Goal: Task Accomplishment & Management: Use online tool/utility

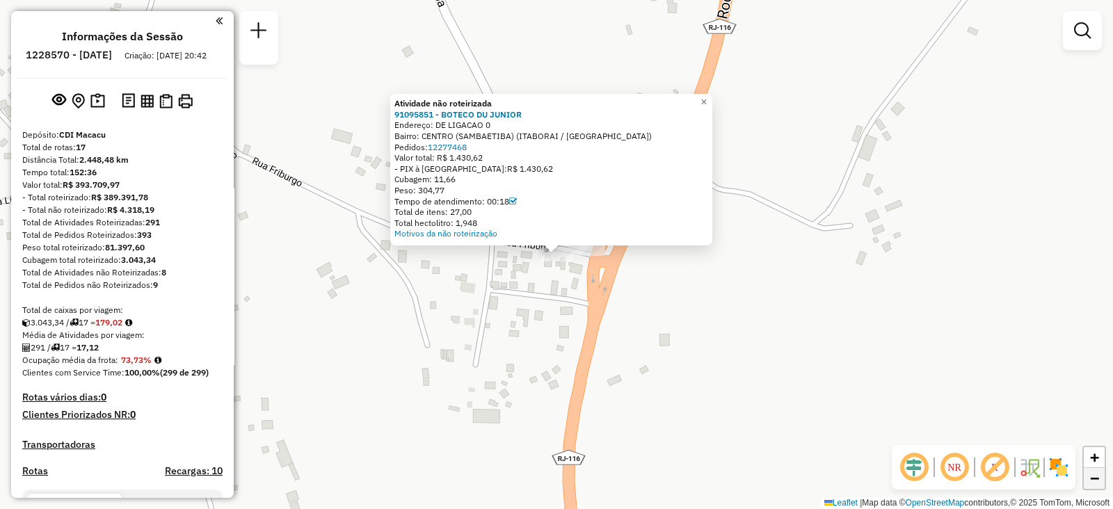
scroll to position [1587, 0]
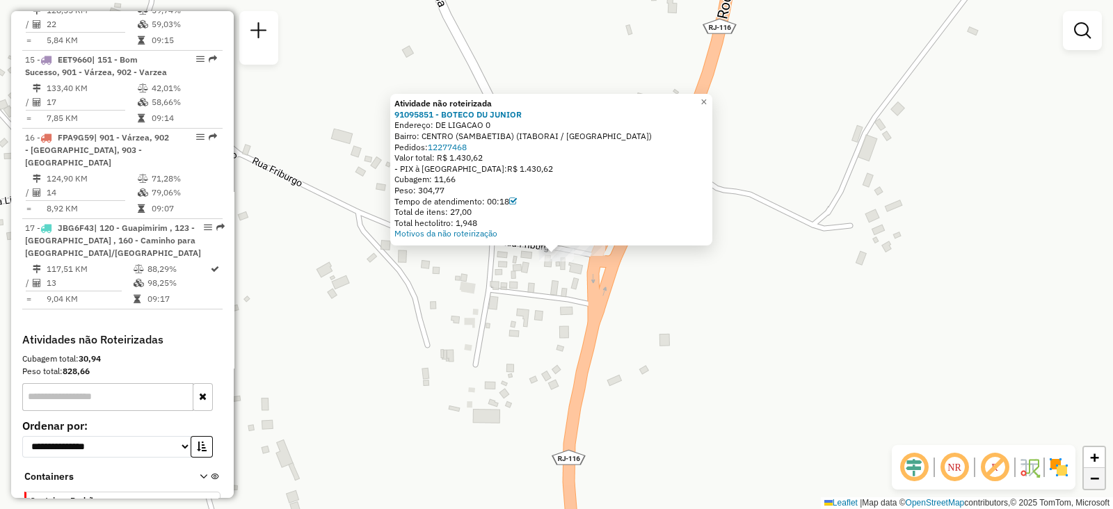
click at [1094, 470] on link "−" at bounding box center [1094, 478] width 21 height 21
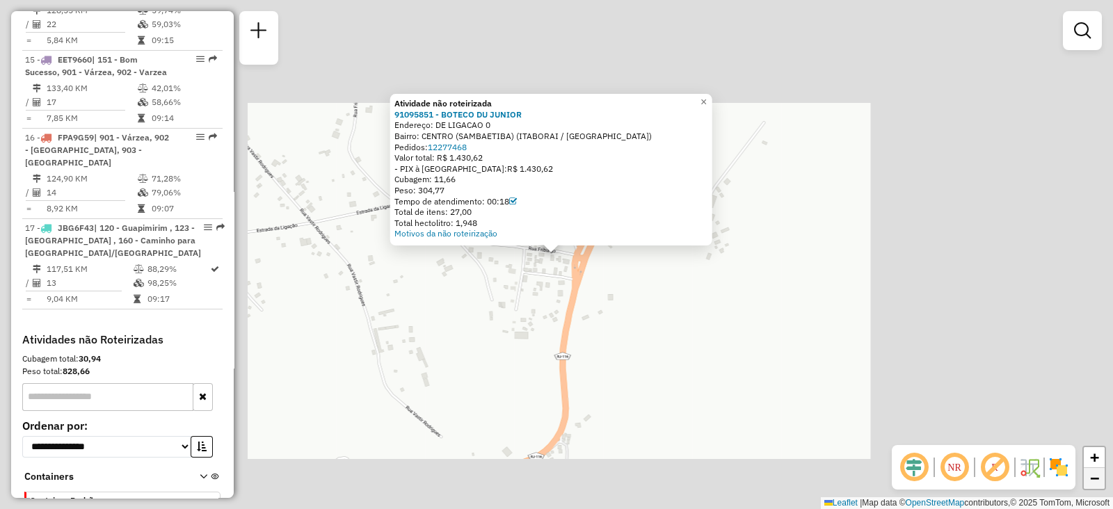
click at [1094, 470] on link "−" at bounding box center [1094, 478] width 21 height 21
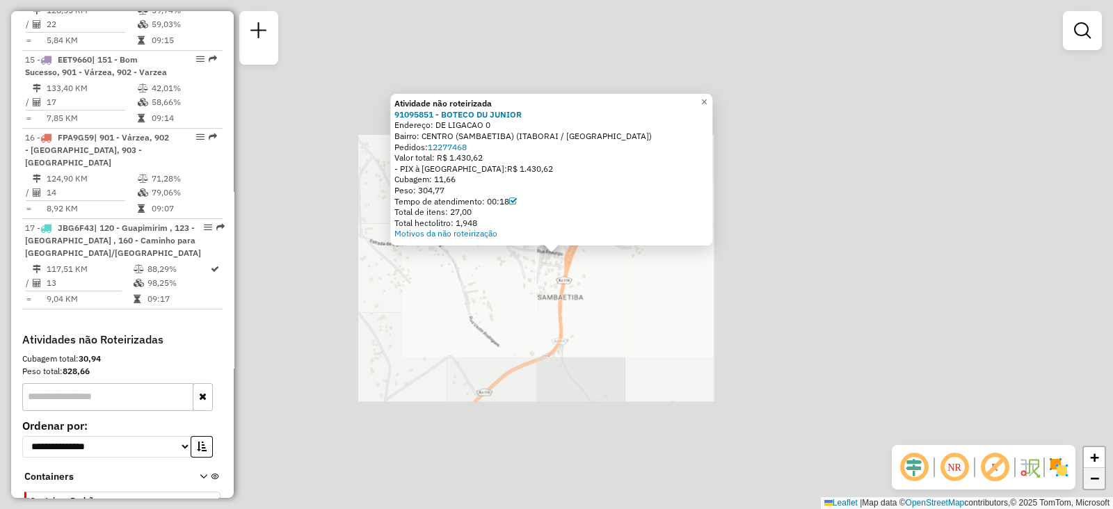
click at [1094, 470] on link "−" at bounding box center [1094, 478] width 21 height 21
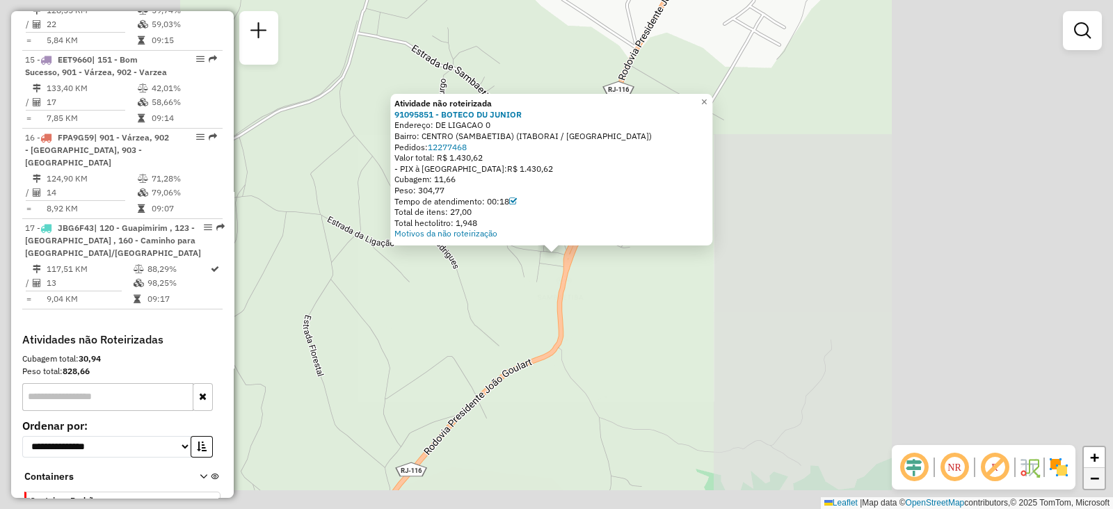
click at [1094, 470] on link "−" at bounding box center [1094, 478] width 21 height 21
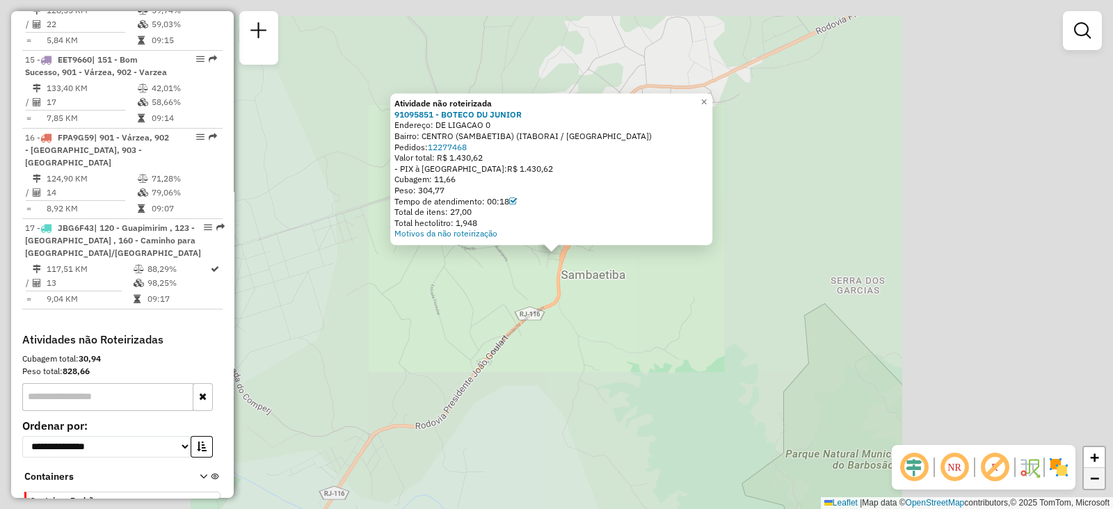
click at [1094, 470] on link "−" at bounding box center [1094, 478] width 21 height 21
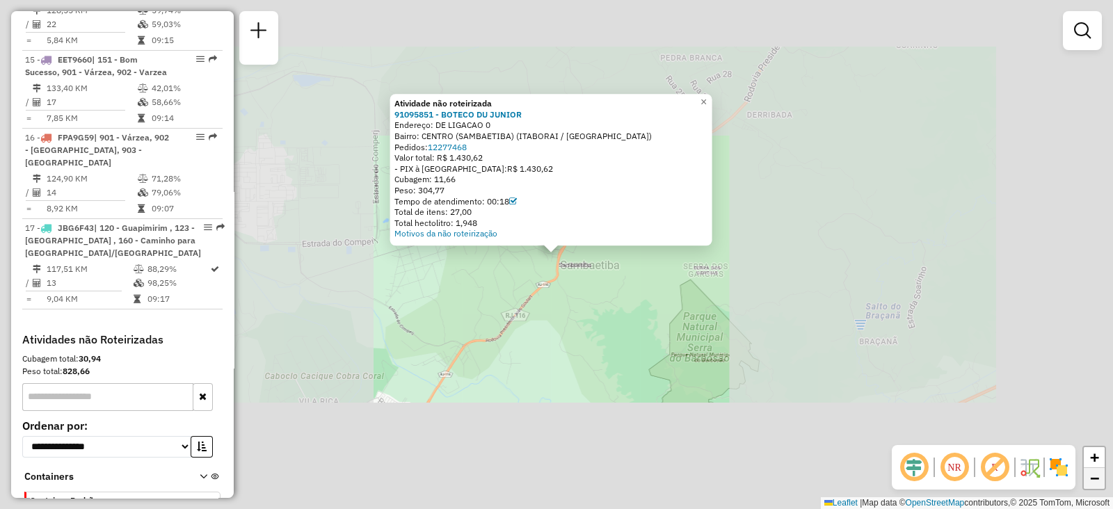
click at [1094, 470] on link "−" at bounding box center [1094, 478] width 21 height 21
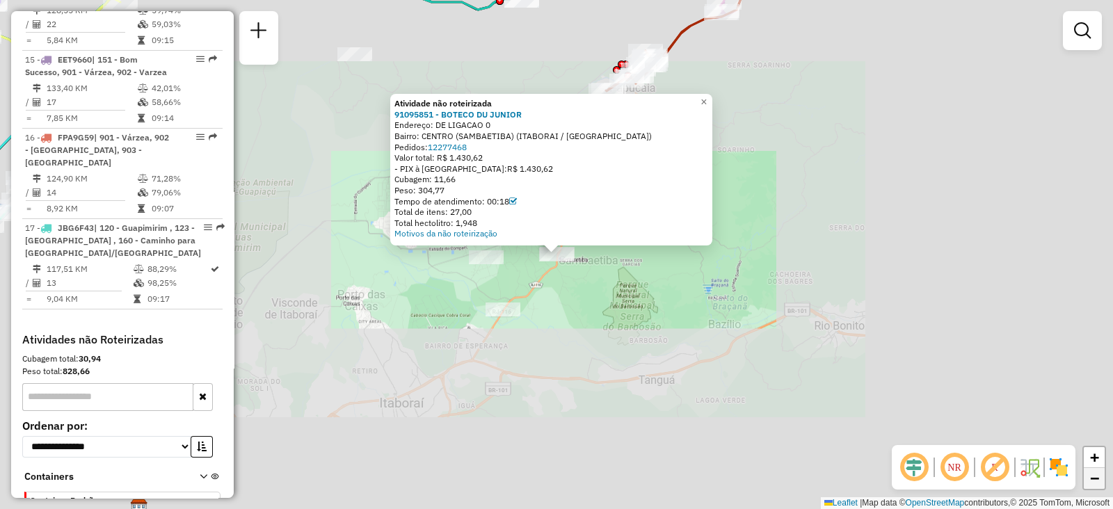
click at [1094, 470] on link "−" at bounding box center [1094, 478] width 21 height 21
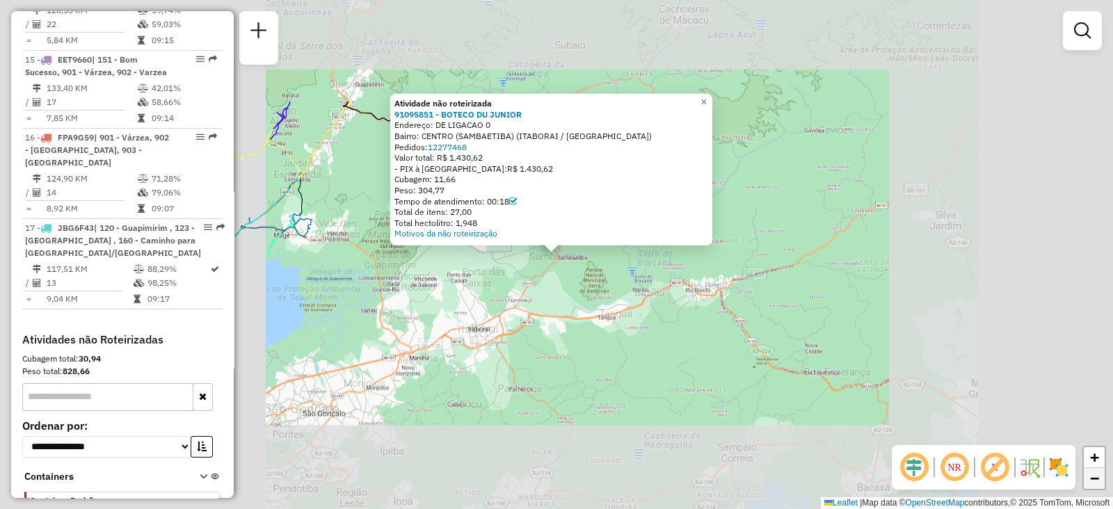
click at [1094, 470] on link "−" at bounding box center [1094, 478] width 21 height 21
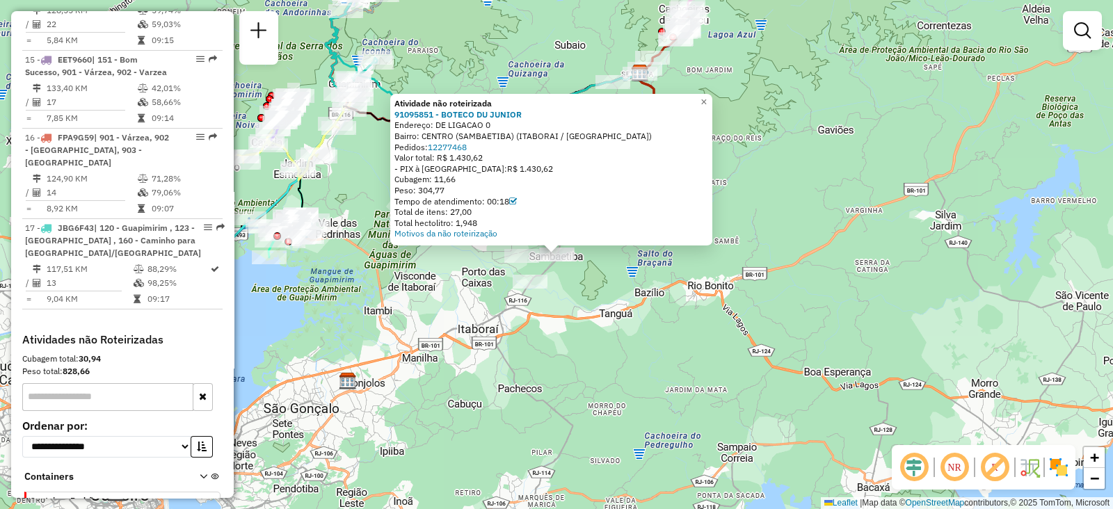
click at [940, 225] on div "Atividade não roteirizada 91095851 - BOTECO DU JUNIOR Endereço: DE LIGACAO 0 Ba…" at bounding box center [556, 254] width 1113 height 509
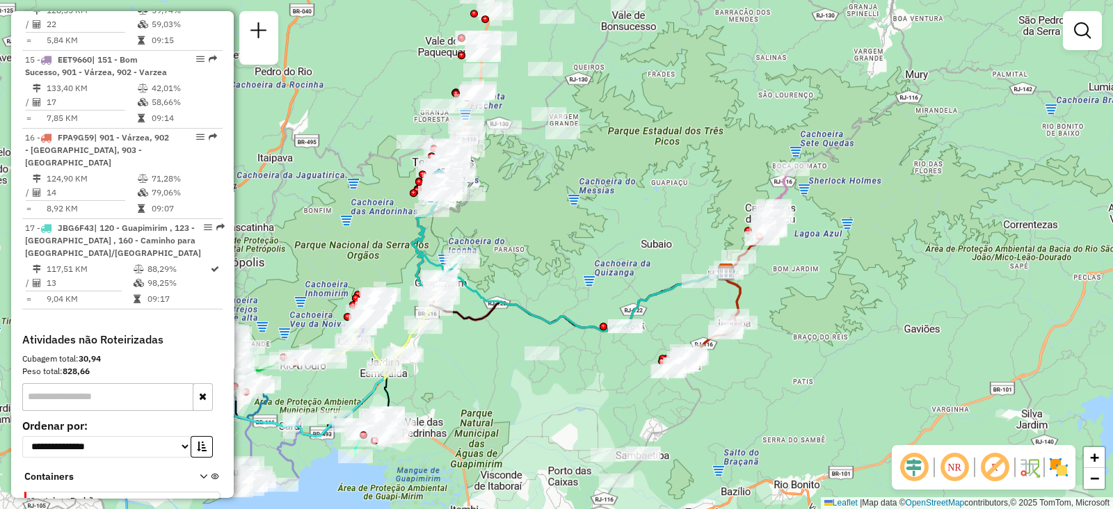
drag, startPoint x: 769, startPoint y: 147, endPoint x: 855, endPoint y: 346, distance: 216.8
click at [855, 346] on div "Janela de atendimento Grade de atendimento Capacidade Transportadoras Veículos …" at bounding box center [556, 254] width 1113 height 509
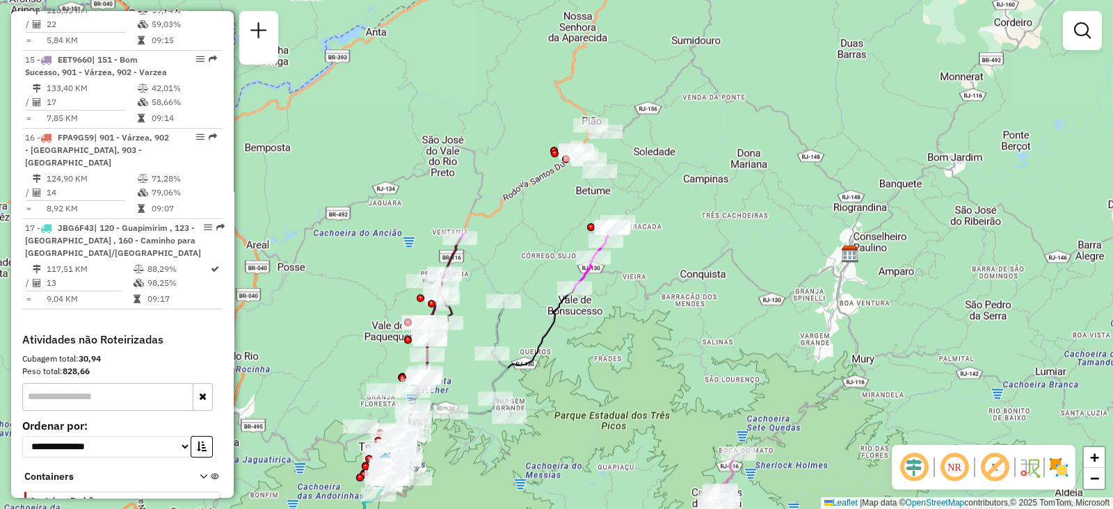
drag, startPoint x: 673, startPoint y: 165, endPoint x: 618, endPoint y: 451, distance: 291.8
click at [618, 451] on div "Janela de atendimento Grade de atendimento Capacidade Transportadoras Veículos …" at bounding box center [556, 254] width 1113 height 509
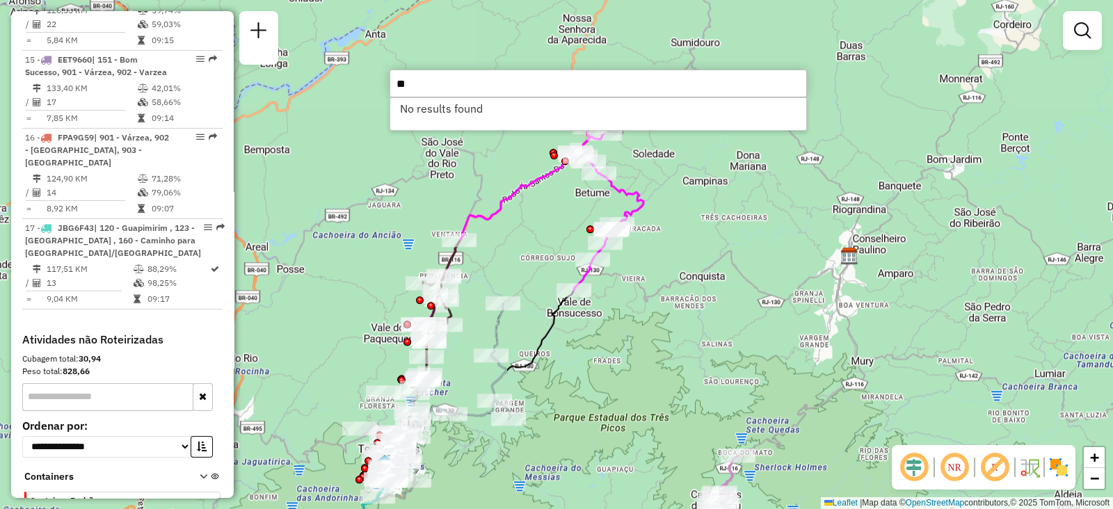
type input "*"
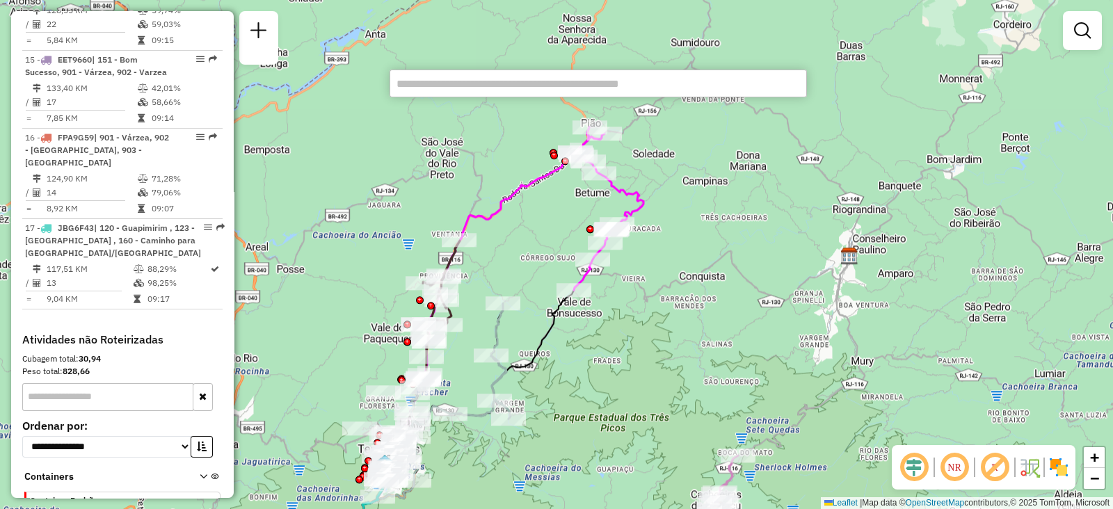
type input "*"
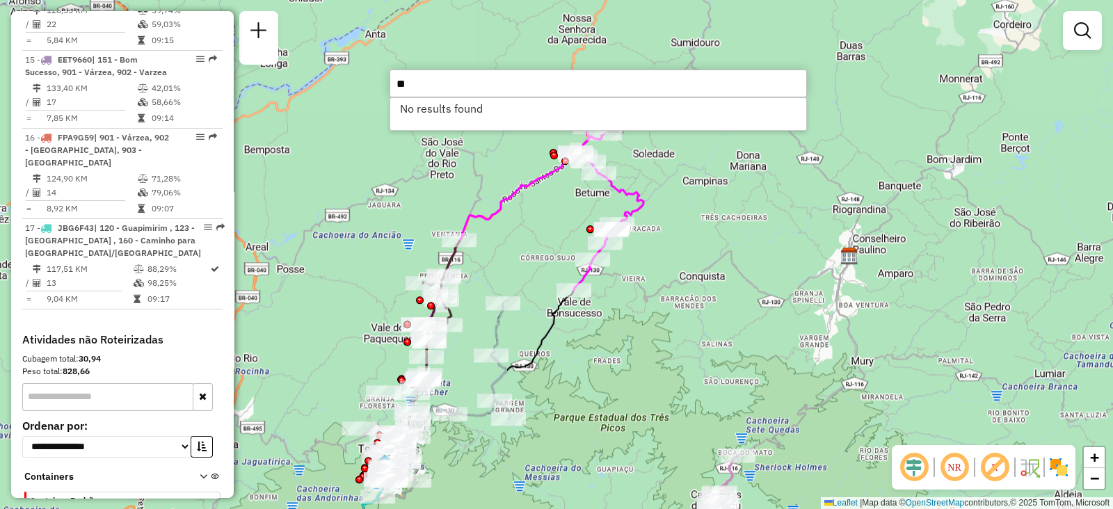
type input "*"
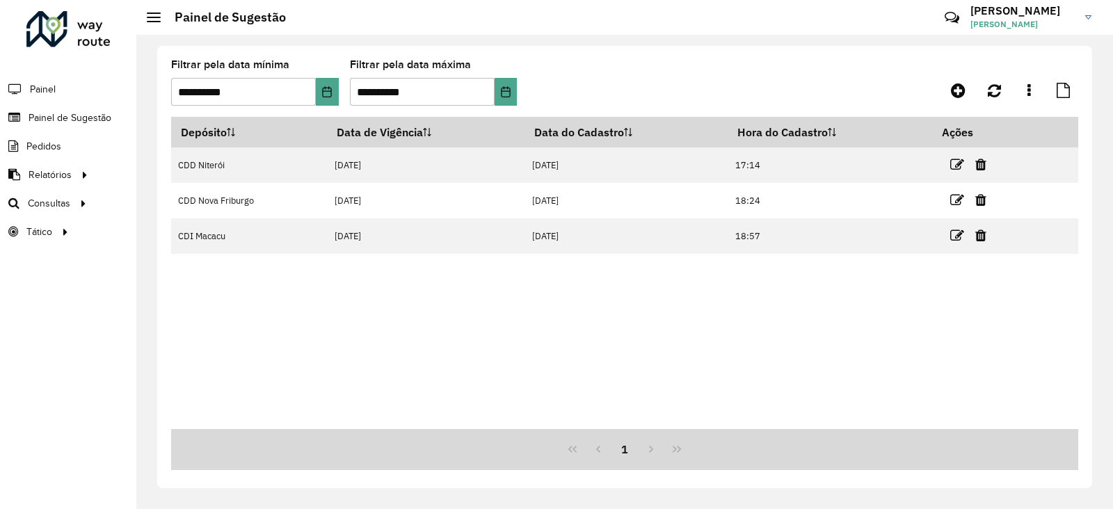
click at [30, 24] on div at bounding box center [68, 29] width 84 height 36
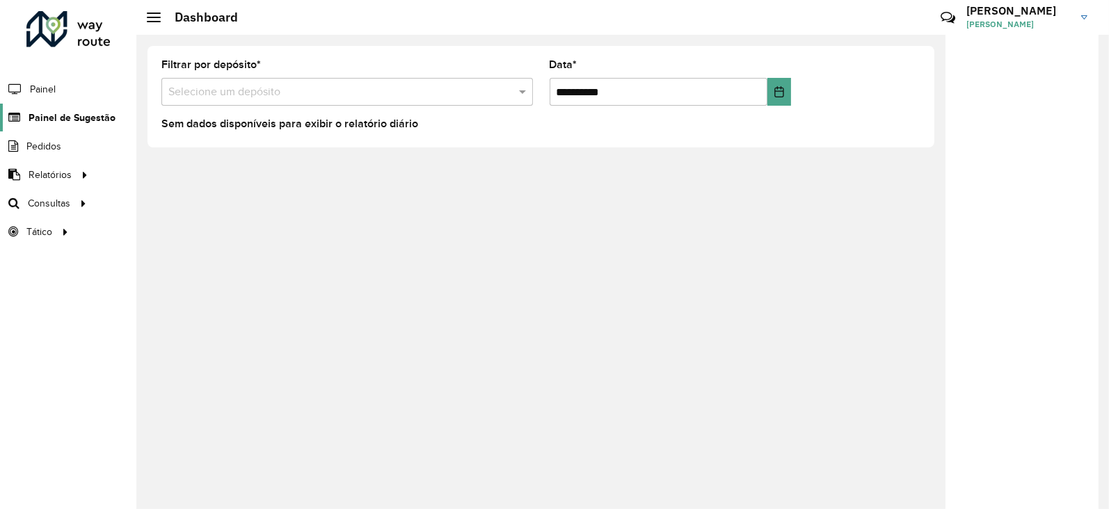
click at [57, 122] on span "Painel de Sugestão" at bounding box center [72, 118] width 87 height 15
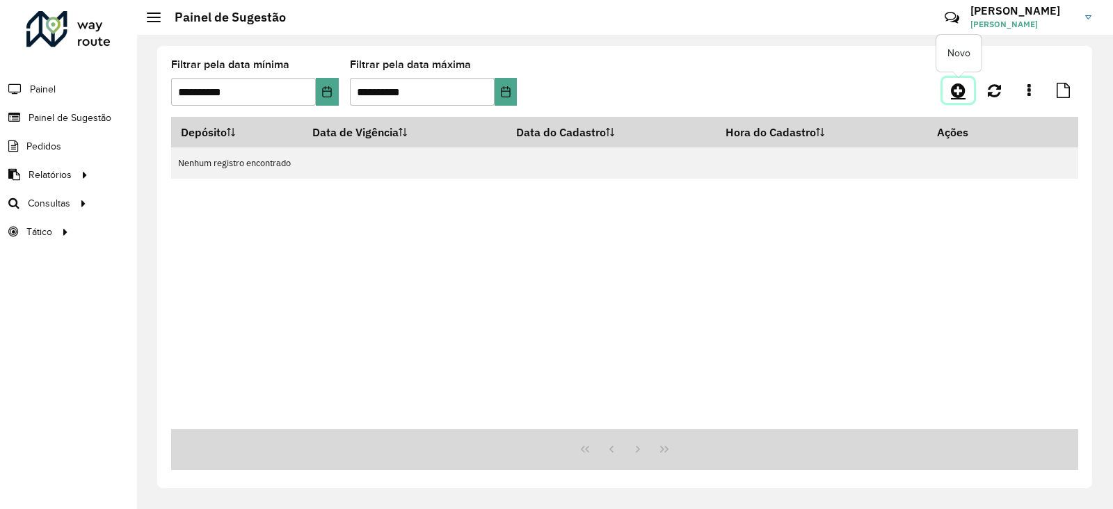
click at [961, 97] on icon at bounding box center [958, 90] width 15 height 17
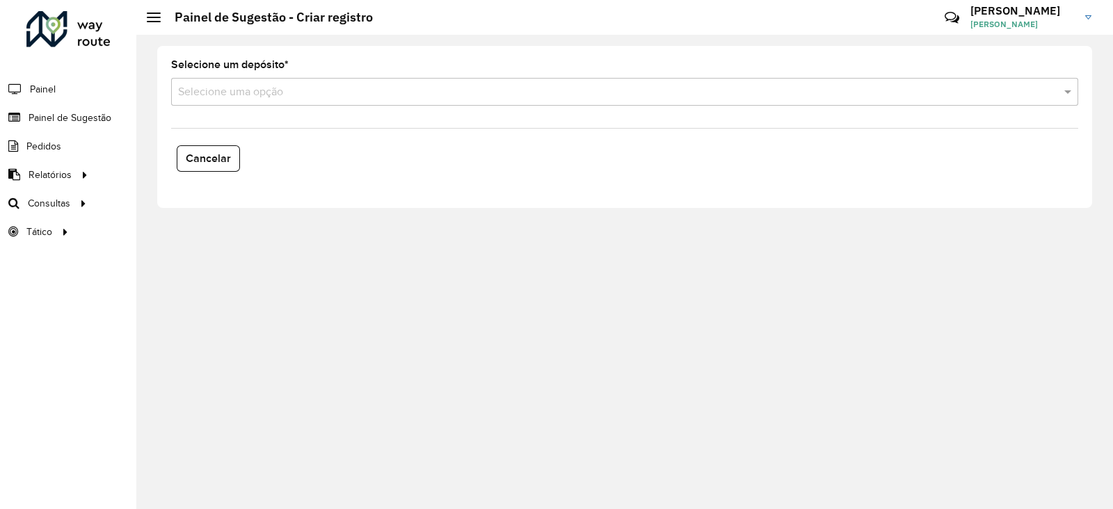
click at [381, 89] on input "text" at bounding box center [610, 92] width 865 height 17
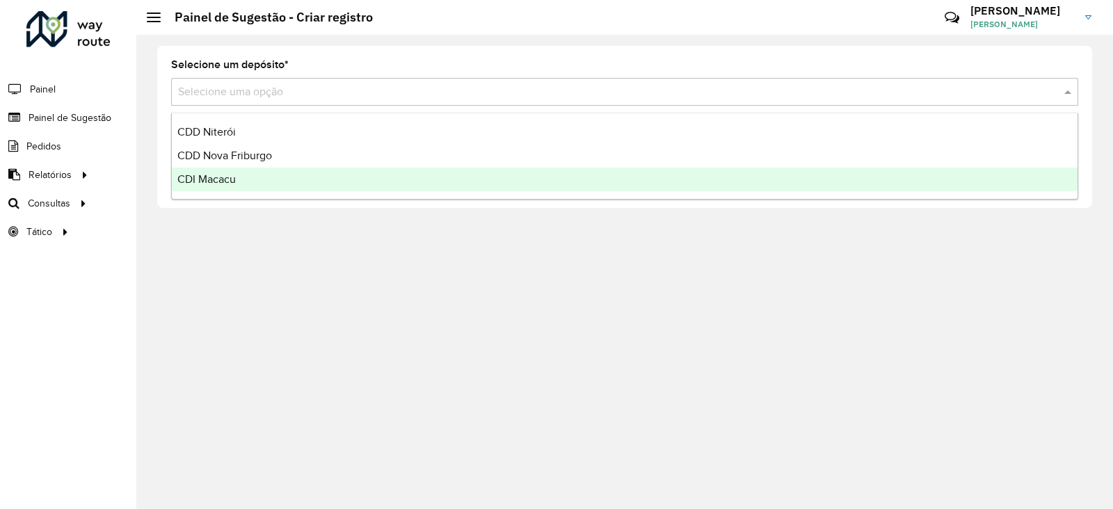
click at [223, 173] on span "CDI Macacu" at bounding box center [206, 179] width 58 height 12
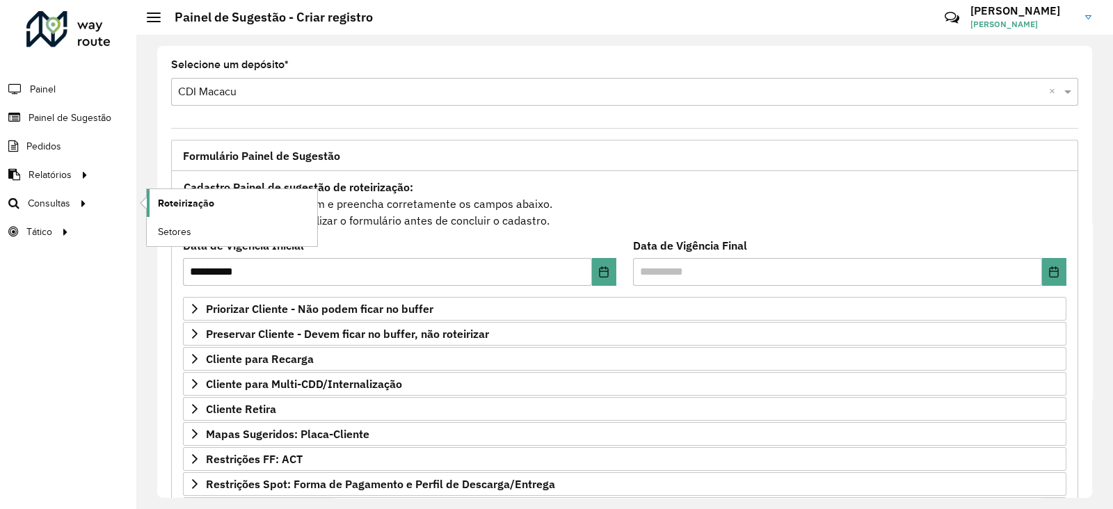
click at [185, 196] on span "Roteirização" at bounding box center [186, 203] width 56 height 15
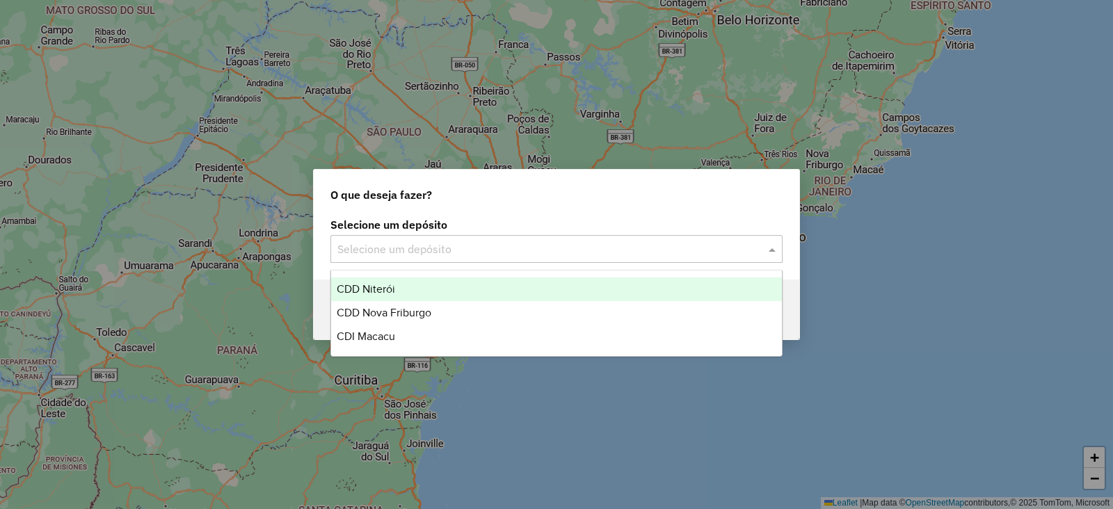
click at [353, 244] on input "text" at bounding box center [542, 249] width 410 height 17
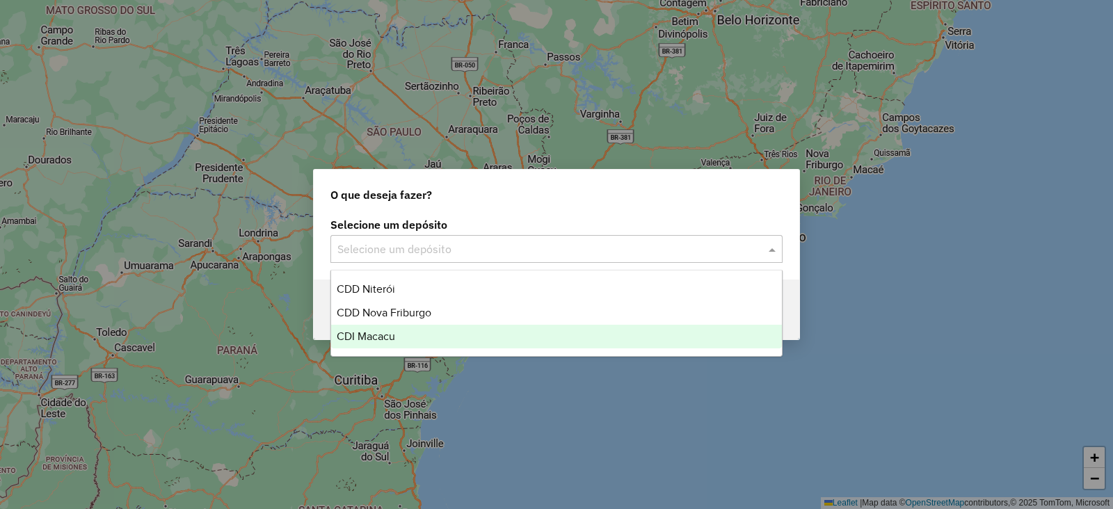
click at [383, 326] on div "CDI Macacu" at bounding box center [556, 337] width 451 height 24
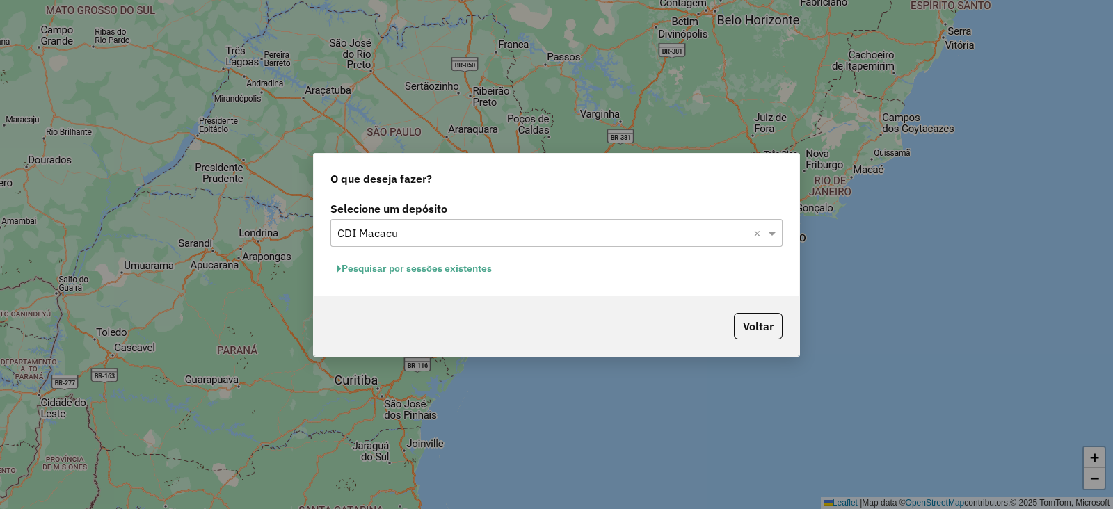
click at [416, 260] on button "Pesquisar por sessões existentes" at bounding box center [414, 269] width 168 height 22
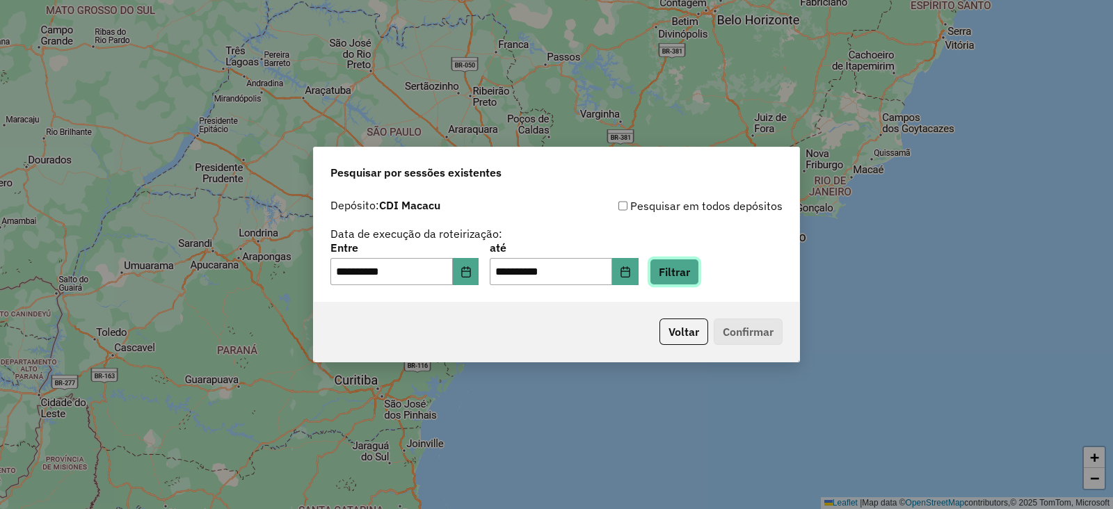
click at [687, 273] on button "Filtrar" at bounding box center [674, 272] width 49 height 26
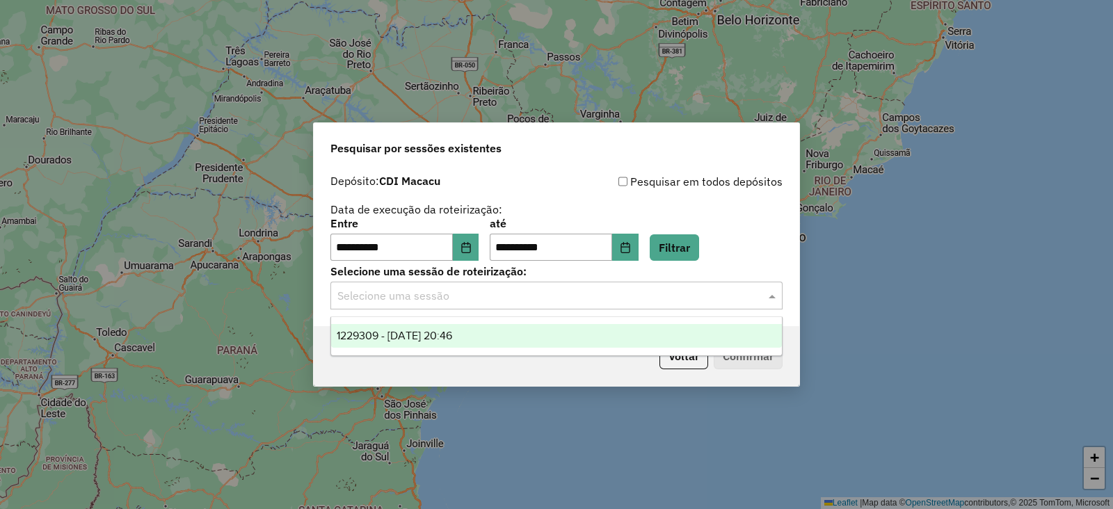
click at [472, 298] on input "text" at bounding box center [542, 296] width 410 height 17
click at [438, 331] on span "1229309 - 13/08/2025 20:46" at bounding box center [394, 336] width 115 height 12
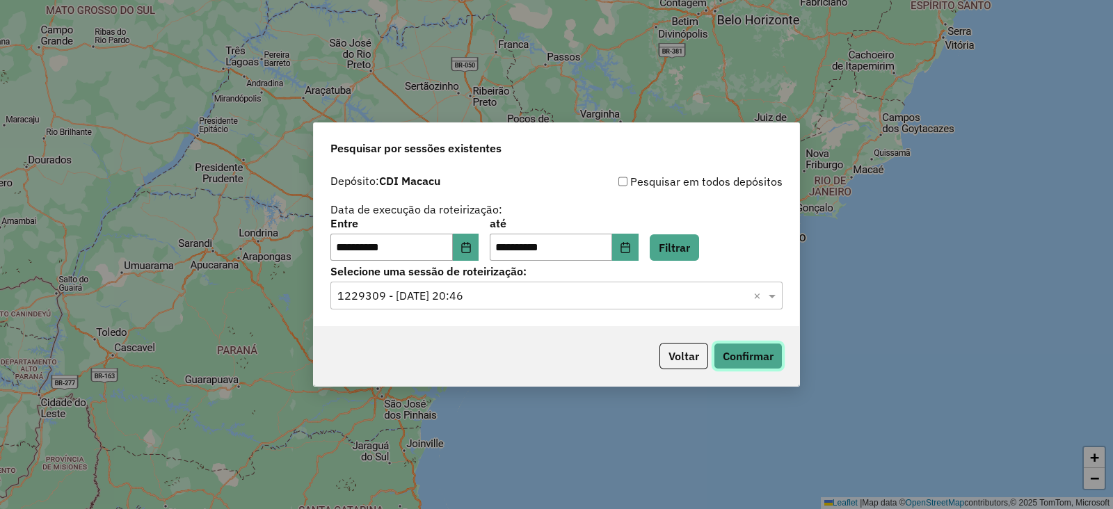
click at [752, 355] on button "Confirmar" at bounding box center [748, 356] width 69 height 26
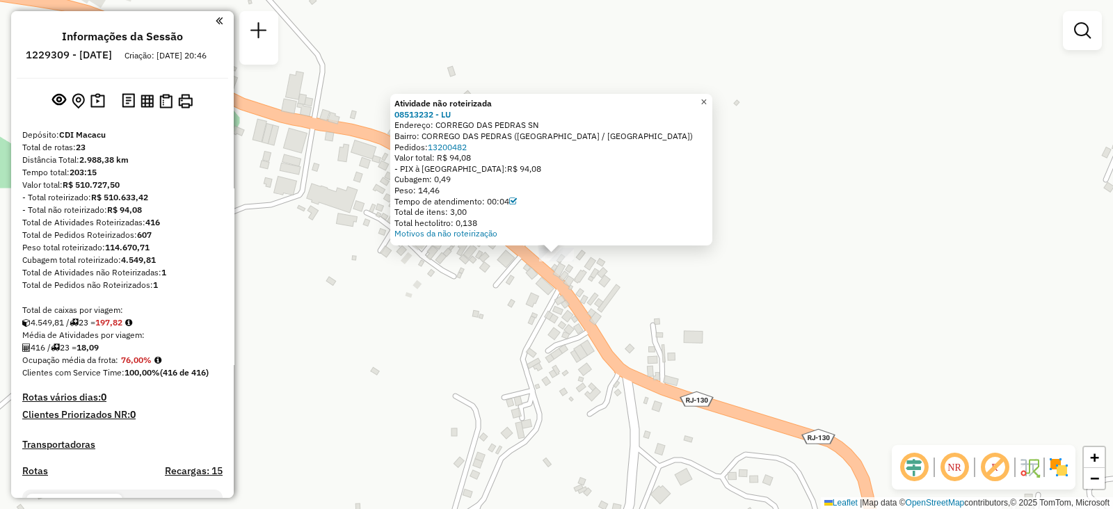
click at [707, 96] on span "×" at bounding box center [703, 102] width 6 height 12
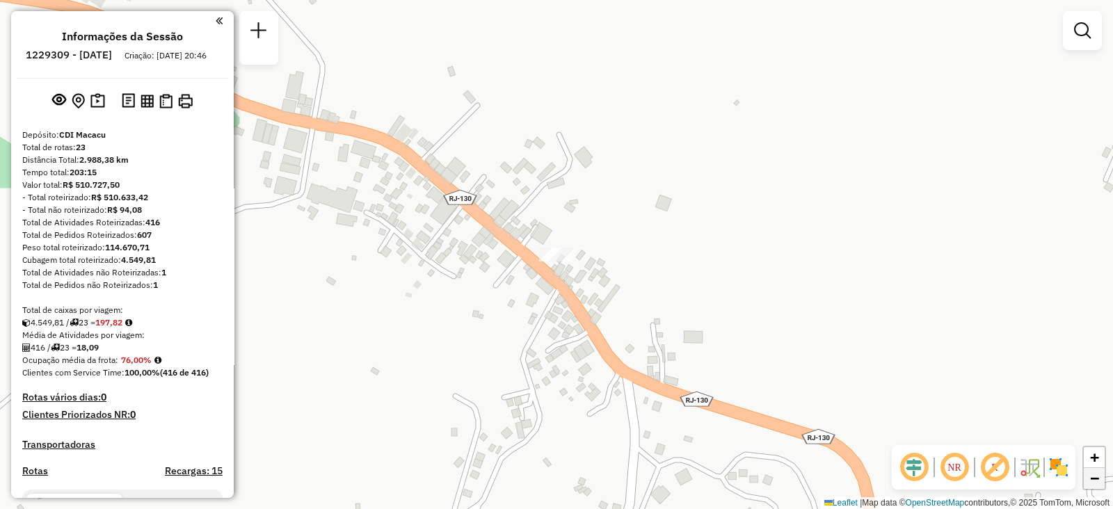
click at [1092, 478] on span "−" at bounding box center [1094, 478] width 9 height 17
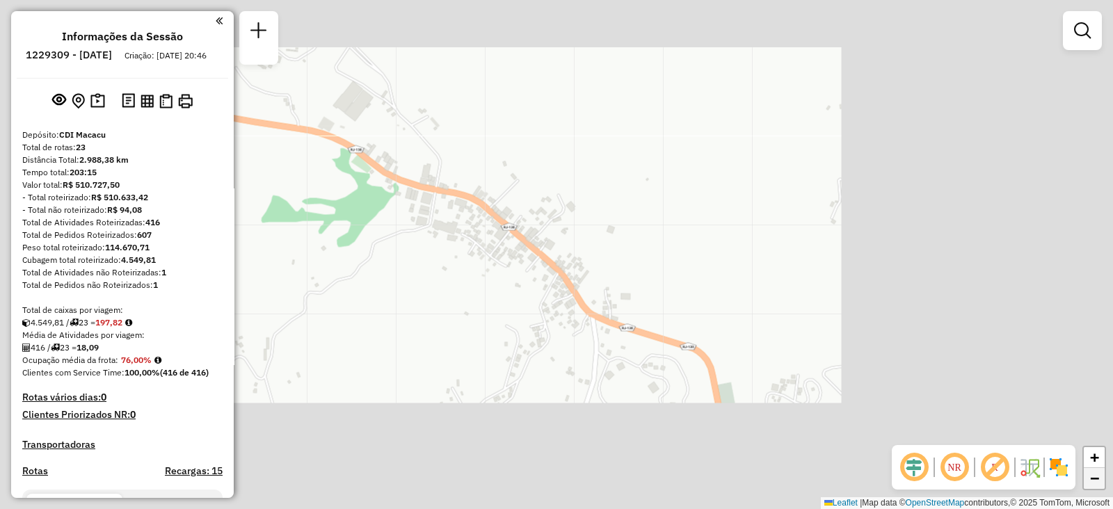
click at [1092, 478] on span "−" at bounding box center [1094, 478] width 9 height 17
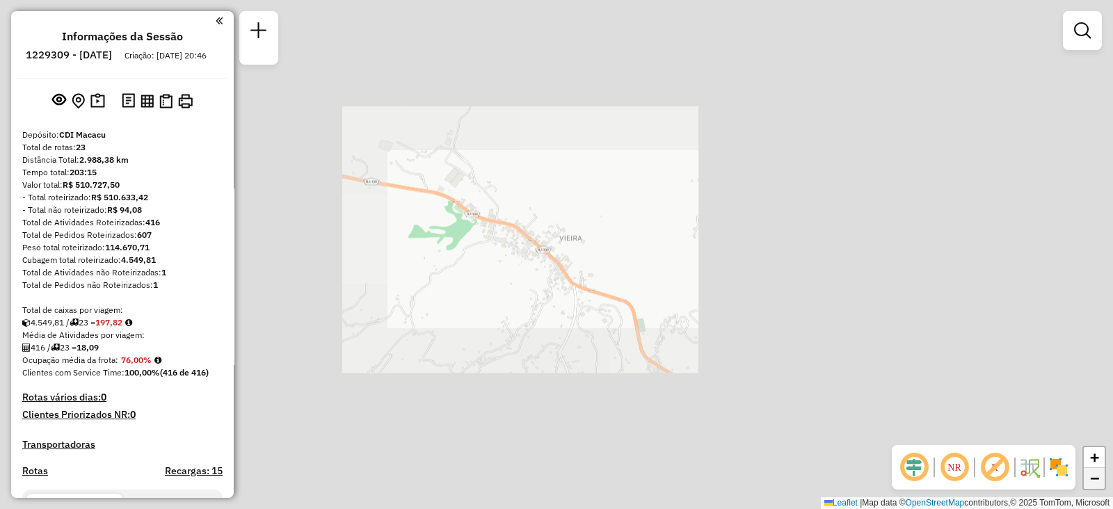
click at [1092, 478] on span "−" at bounding box center [1094, 478] width 9 height 17
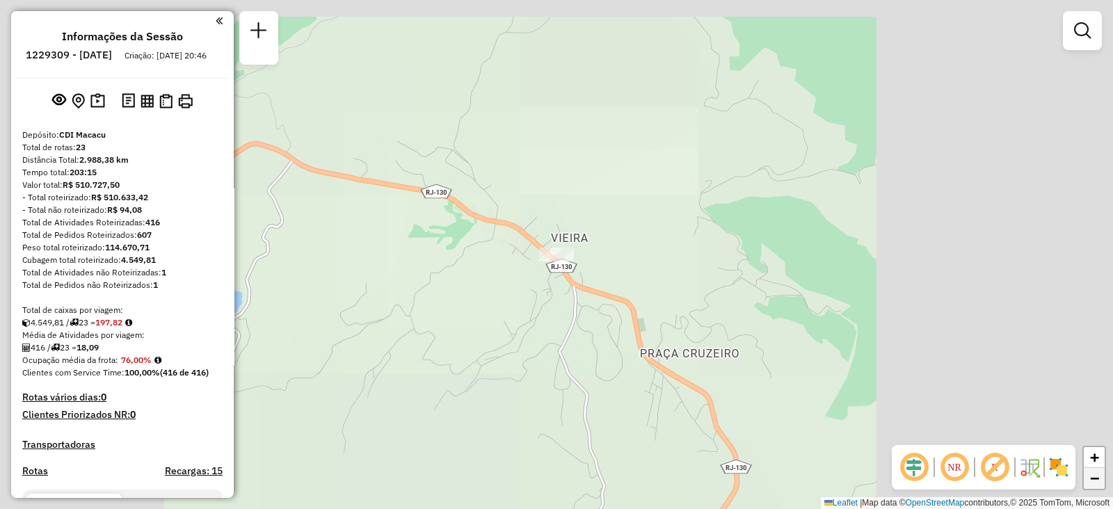
click at [1092, 478] on span "−" at bounding box center [1094, 478] width 9 height 17
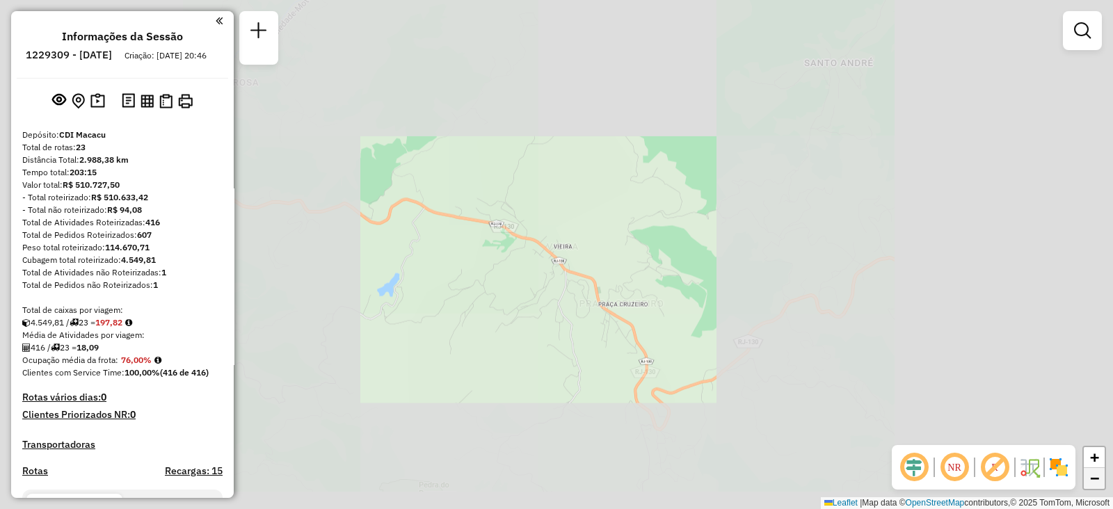
click at [1092, 478] on span "−" at bounding box center [1094, 478] width 9 height 17
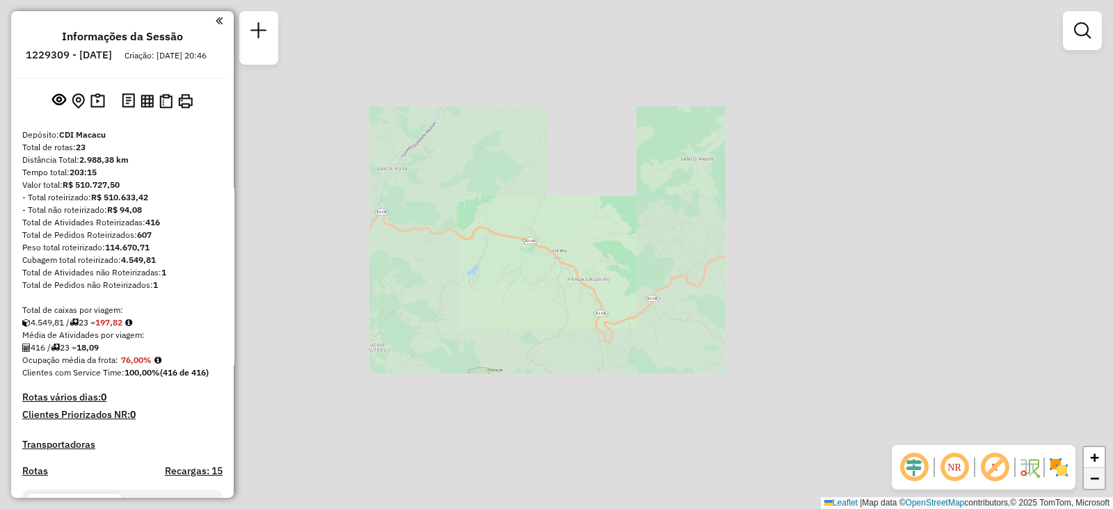
click at [1092, 478] on span "−" at bounding box center [1094, 478] width 9 height 17
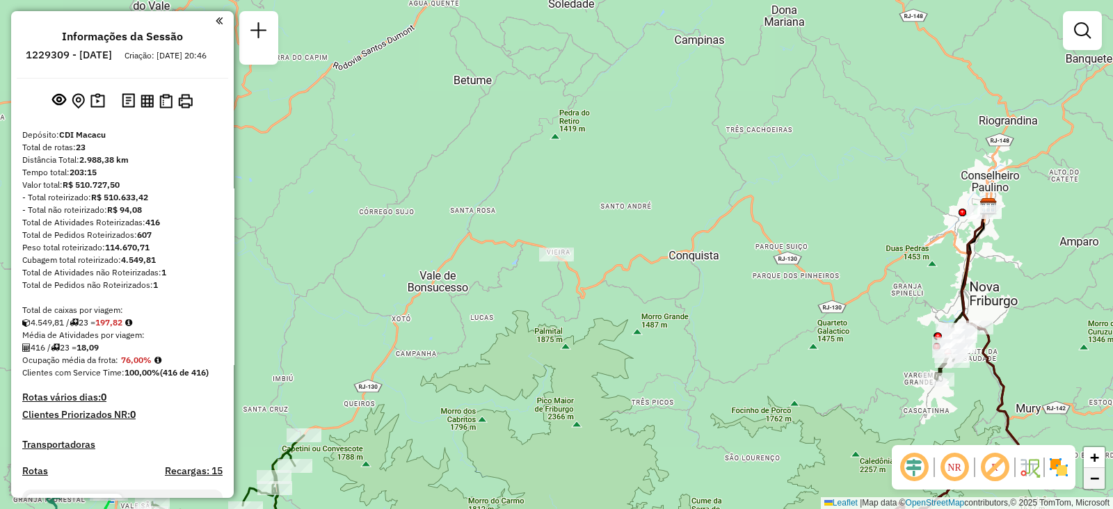
click at [1092, 478] on span "−" at bounding box center [1094, 478] width 9 height 17
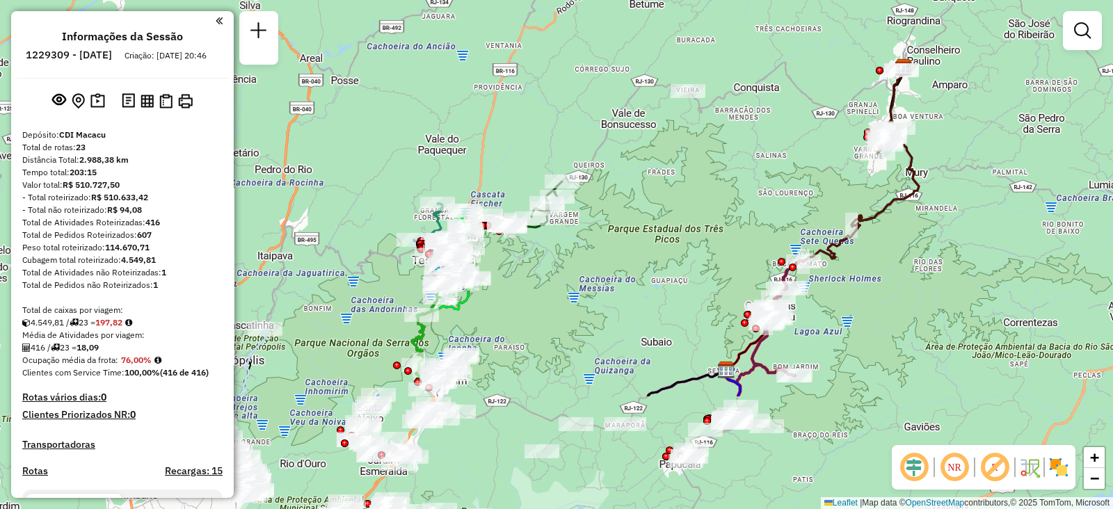
drag, startPoint x: 601, startPoint y: 318, endPoint x: 732, endPoint y: 151, distance: 212.5
click at [732, 151] on div "Janela de atendimento Grade de atendimento Capacidade Transportadoras Veículos …" at bounding box center [556, 254] width 1113 height 509
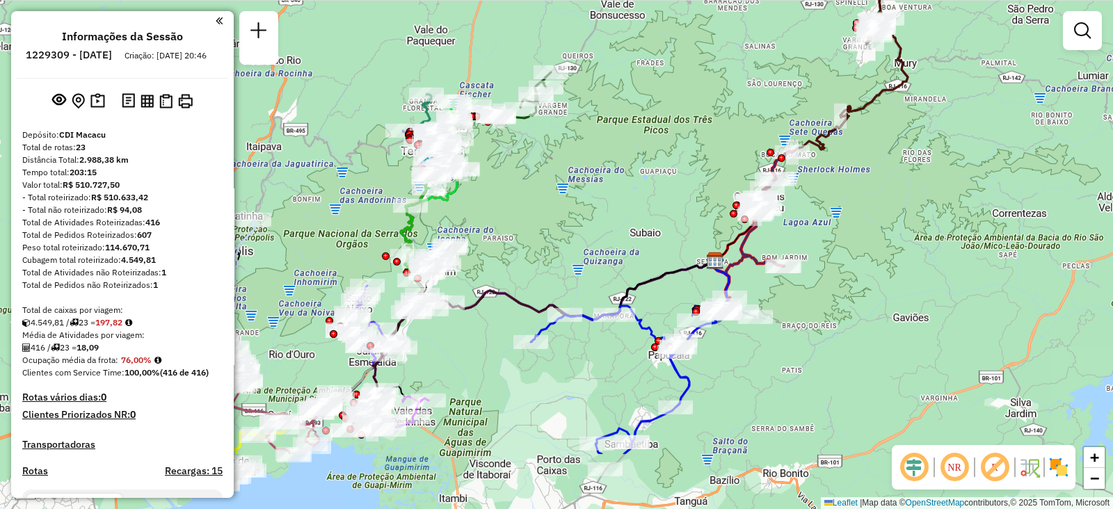
drag, startPoint x: 665, startPoint y: 255, endPoint x: 653, endPoint y: 149, distance: 106.4
click at [653, 149] on div "Janela de atendimento Grade de atendimento Capacidade Transportadoras Veículos …" at bounding box center [556, 254] width 1113 height 509
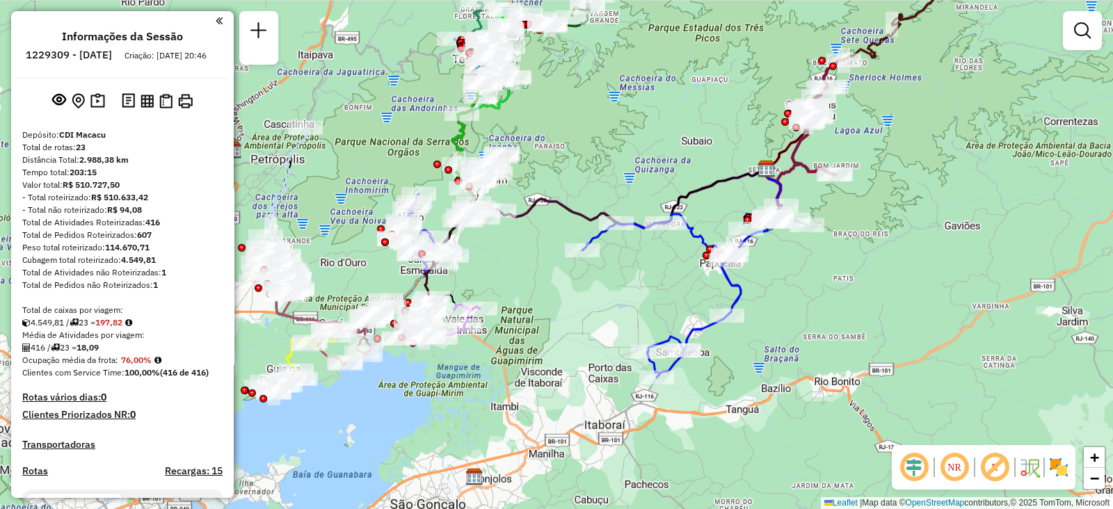
drag, startPoint x: 768, startPoint y: 426, endPoint x: 820, endPoint y: 334, distance: 105.6
click at [820, 334] on div "Janela de atendimento Grade de atendimento Capacidade Transportadoras Veículos …" at bounding box center [556, 254] width 1113 height 509
